Goal: Information Seeking & Learning: Find specific fact

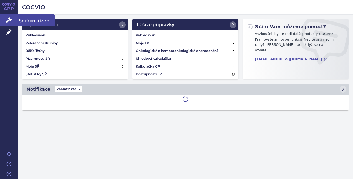
click at [8, 20] on icon at bounding box center [9, 20] width 6 height 6
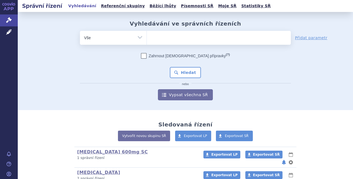
click at [162, 42] on ul at bounding box center [219, 37] width 144 height 12
click at [147, 42] on select at bounding box center [147, 38] width 0 height 14
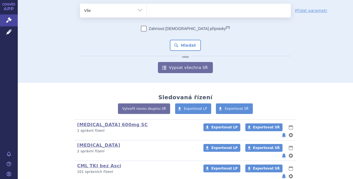
scroll to position [7, 0]
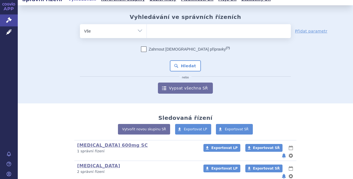
click at [207, 29] on ul at bounding box center [219, 30] width 144 height 12
click at [147, 29] on select at bounding box center [147, 31] width 0 height 14
type input "sc"
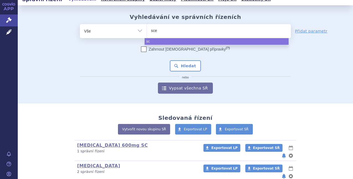
type input "scem"
type input "scembl"
type input "scemblix"
select select "scemblix"
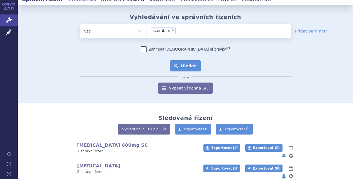
click at [185, 63] on button "Hledat" at bounding box center [185, 65] width 31 height 11
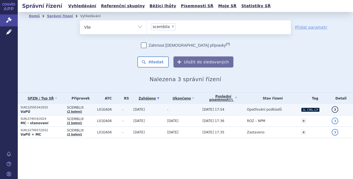
click at [232, 109] on td "31.07.2025 17:54" at bounding box center [222, 109] width 44 height 11
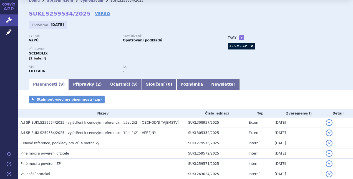
scroll to position [8, 0]
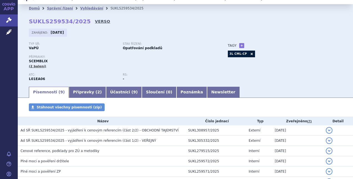
click at [95, 22] on link "VERSO" at bounding box center [102, 22] width 15 height 6
